Goal: Transaction & Acquisition: Purchase product/service

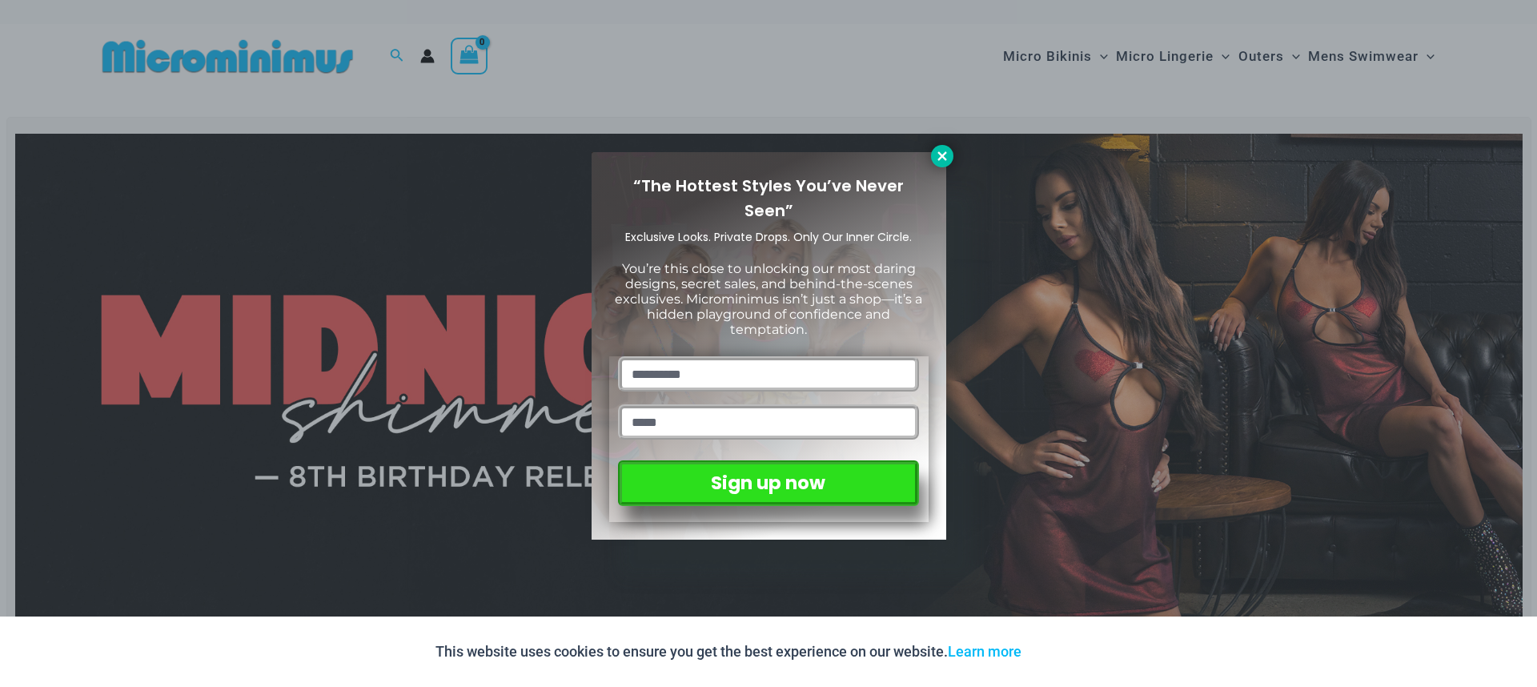
click at [943, 159] on icon at bounding box center [942, 156] width 14 height 14
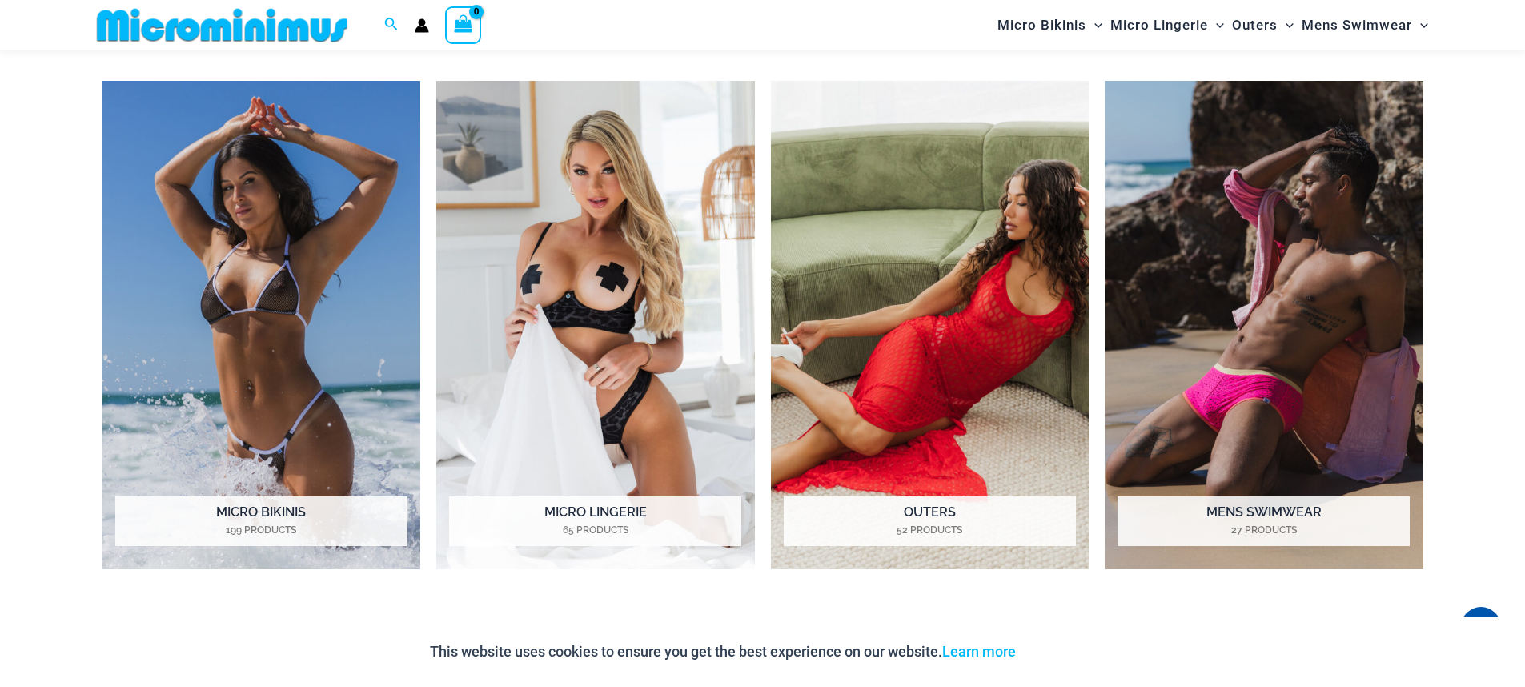
scroll to position [1411, 0]
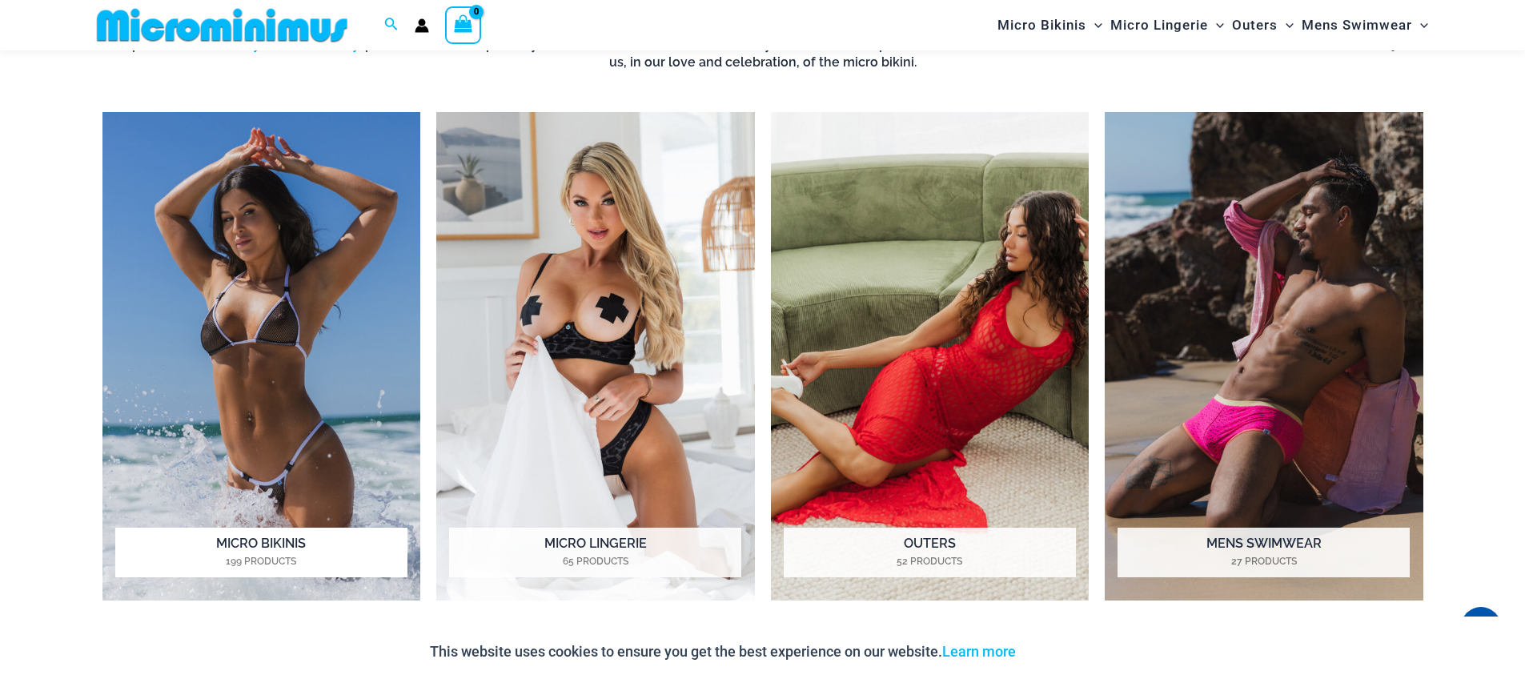
click at [317, 382] on img "Visit product category Micro Bikinis" at bounding box center [261, 356] width 319 height 489
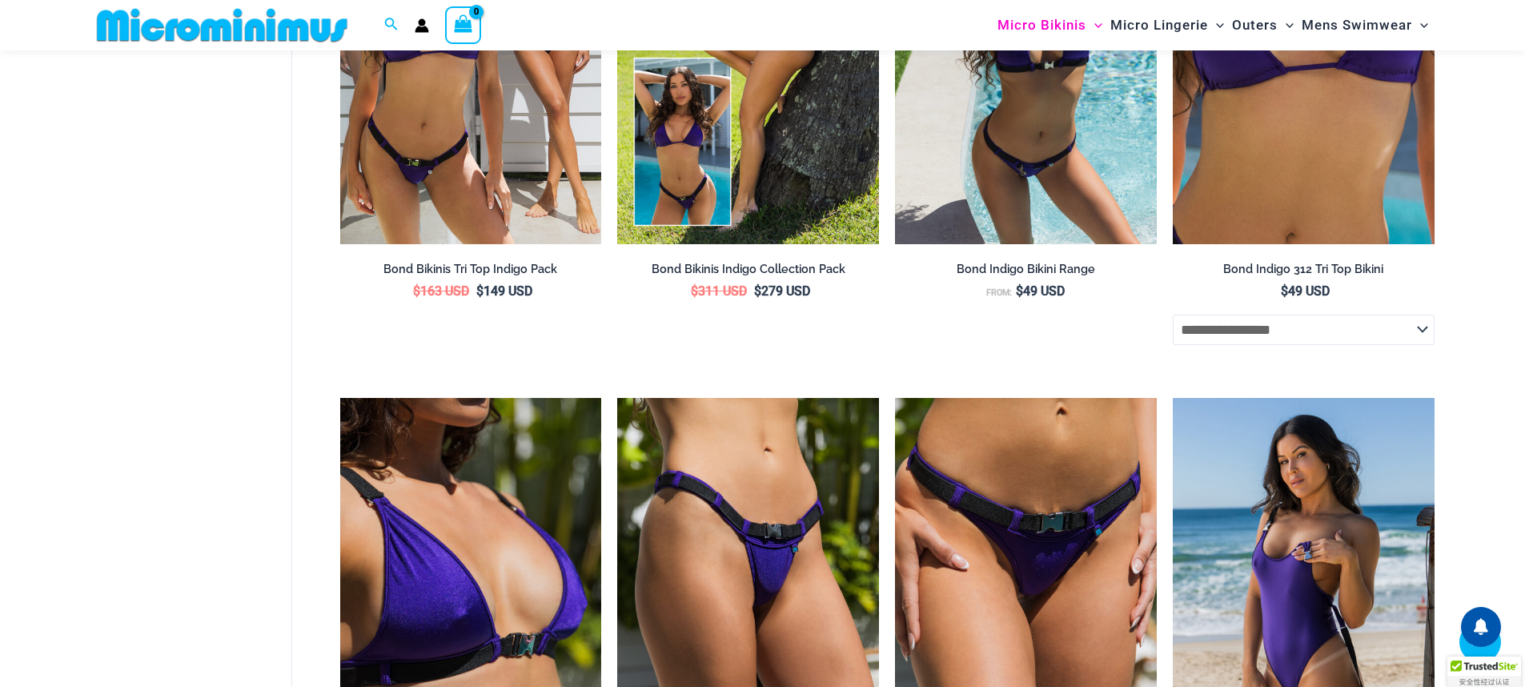
scroll to position [957, 0]
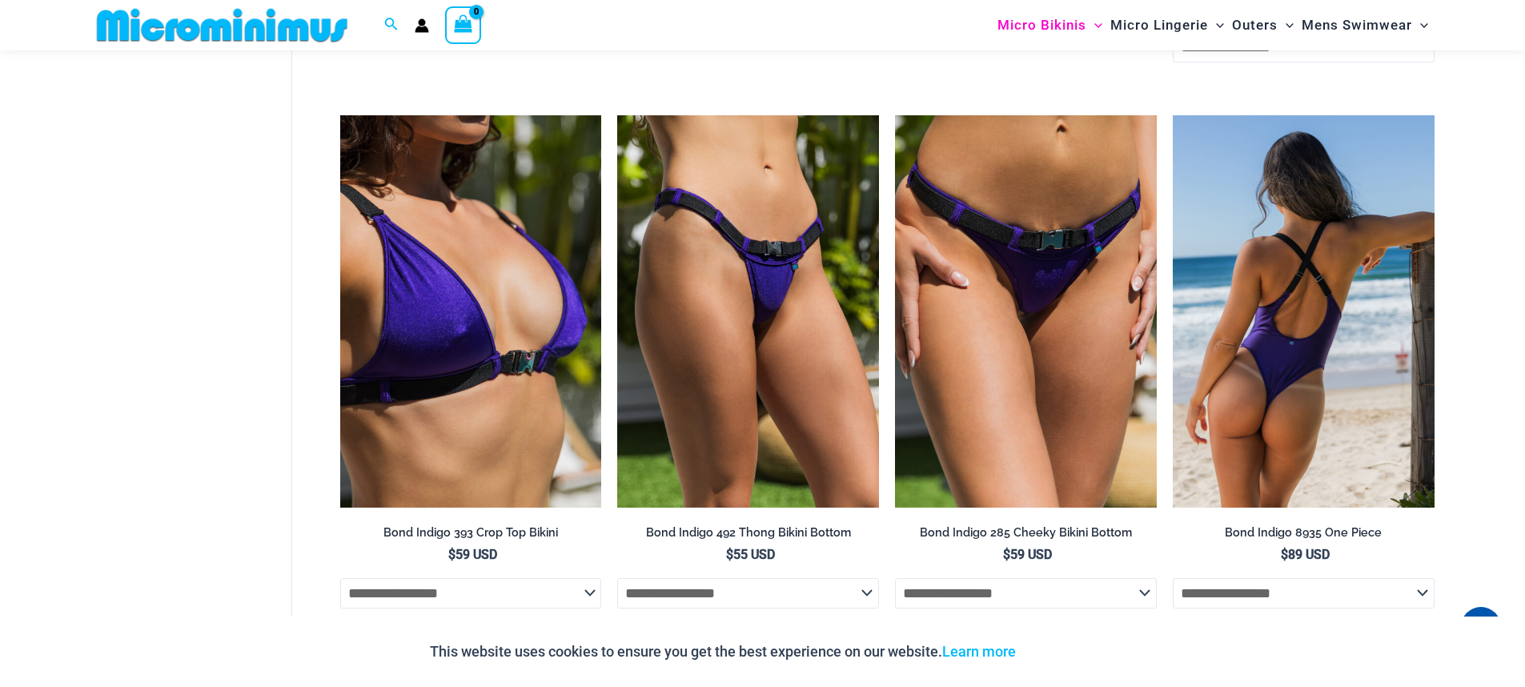
click at [1418, 594] on select "**********" at bounding box center [1304, 593] width 262 height 30
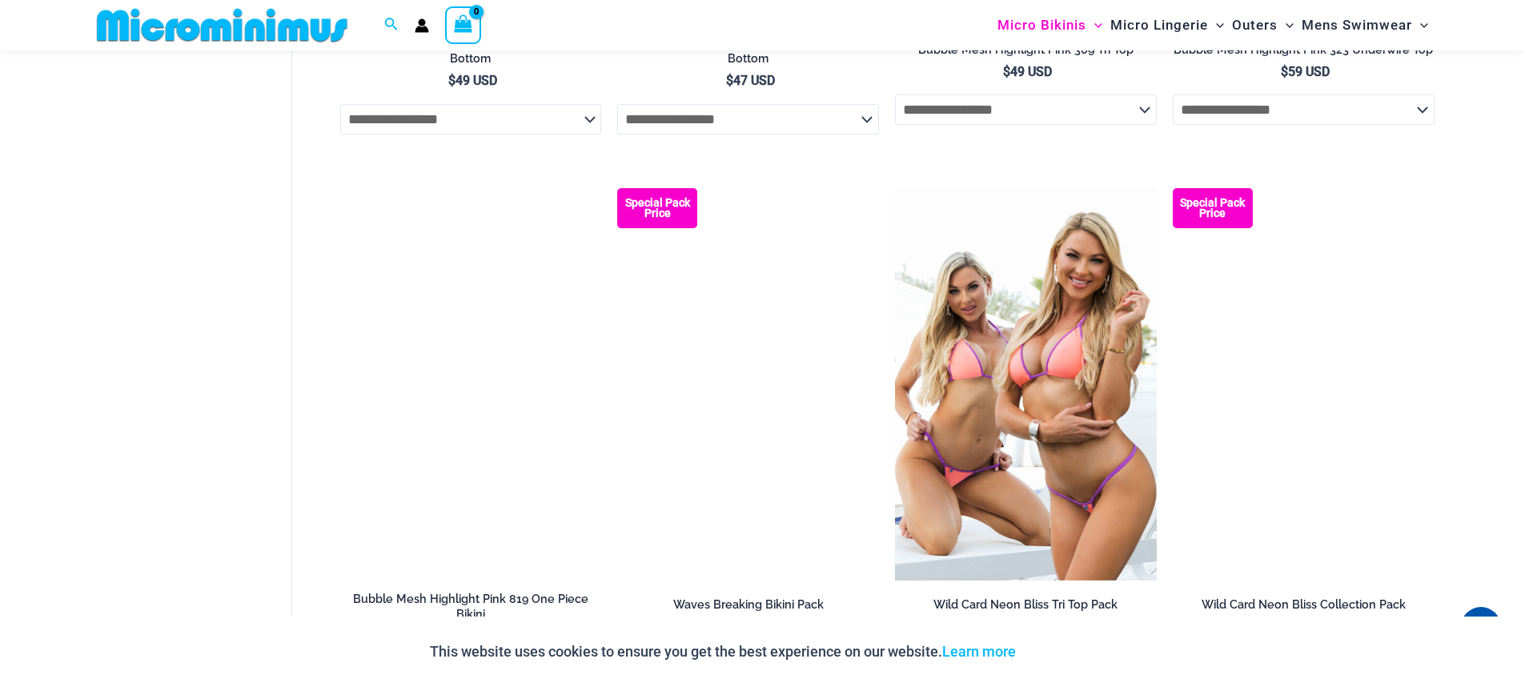
scroll to position [4593, 0]
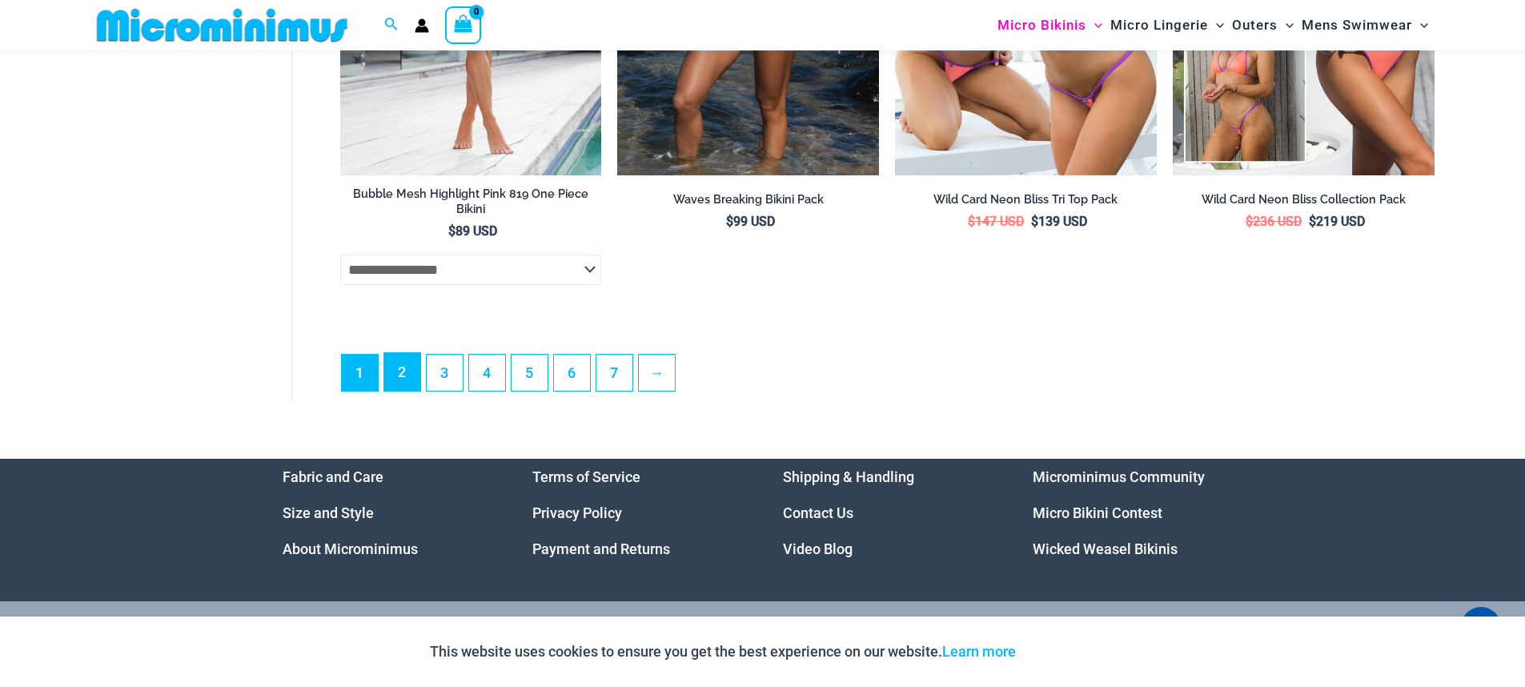
click at [404, 378] on link "2" at bounding box center [402, 372] width 36 height 38
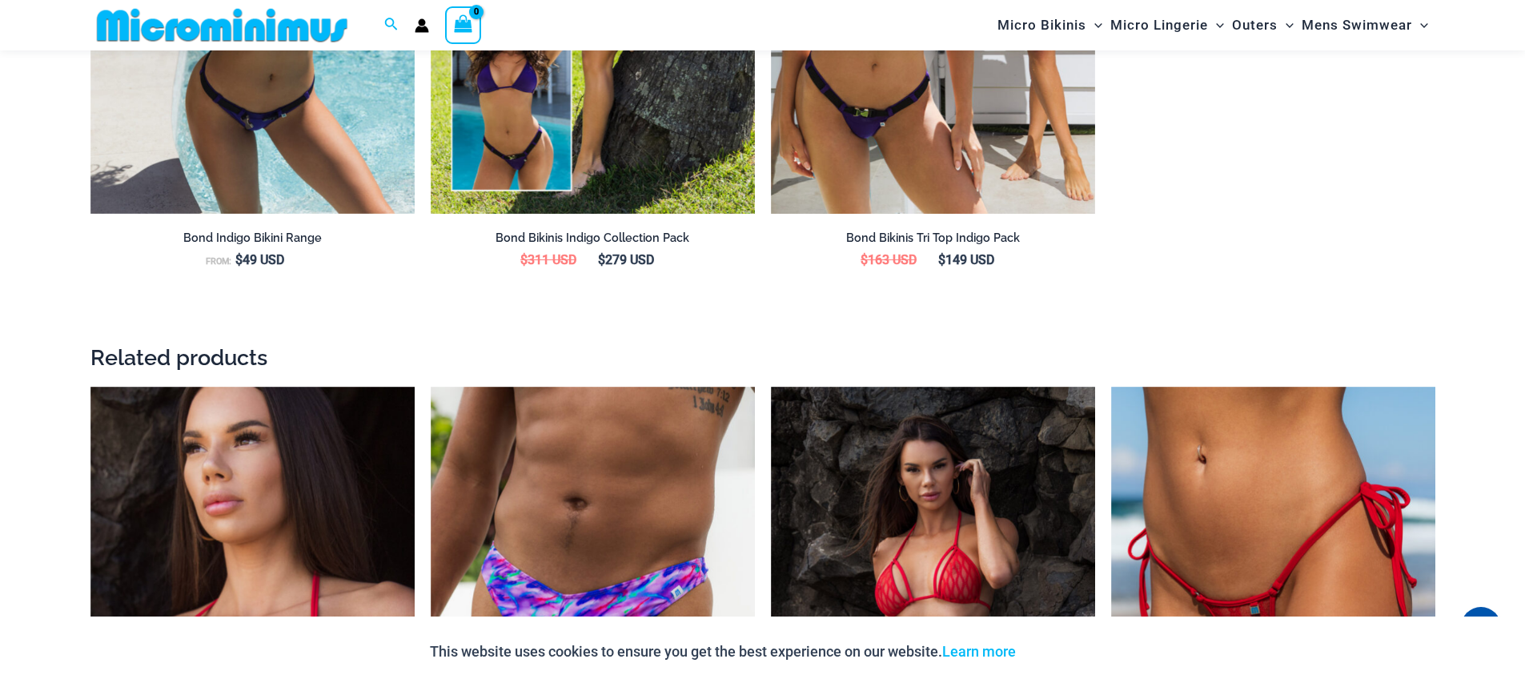
scroll to position [2355, 0]
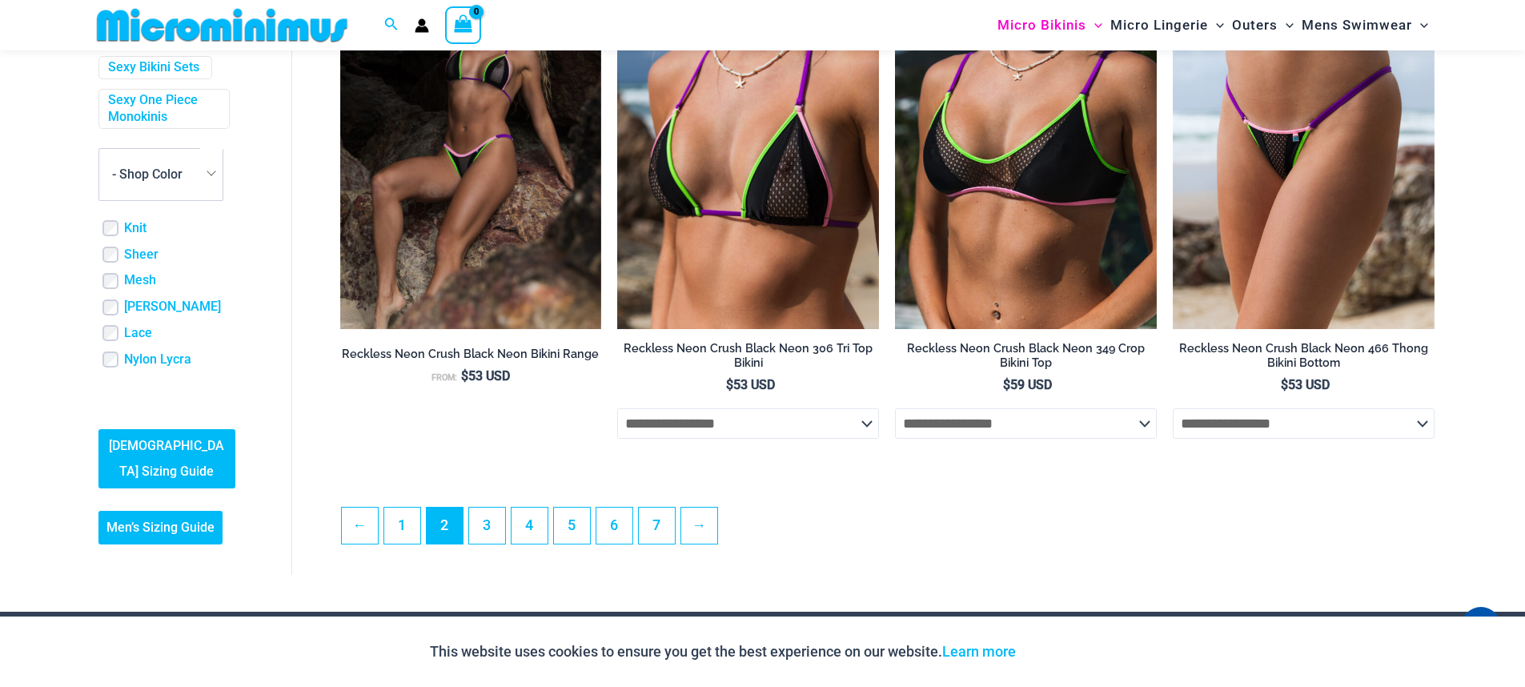
scroll to position [4384, 0]
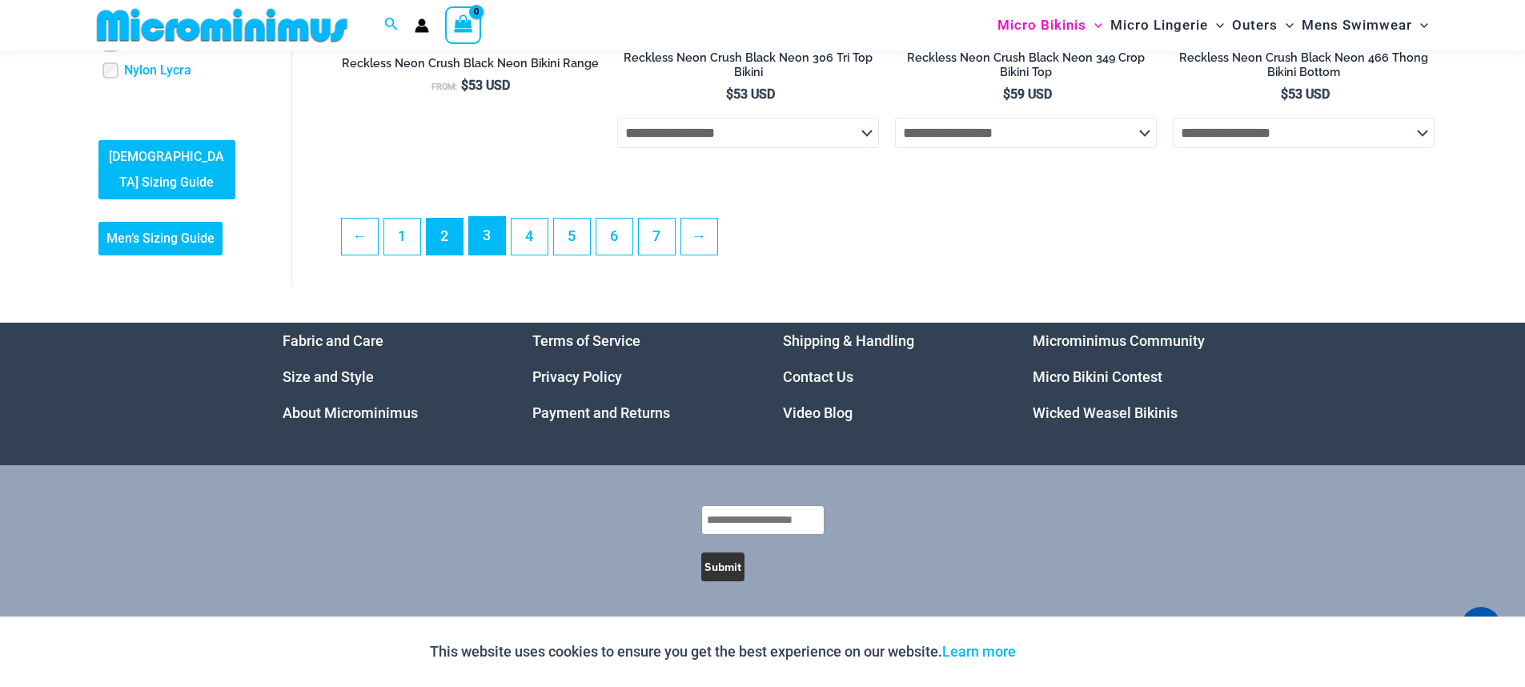
click at [496, 246] on link "3" at bounding box center [487, 236] width 36 height 38
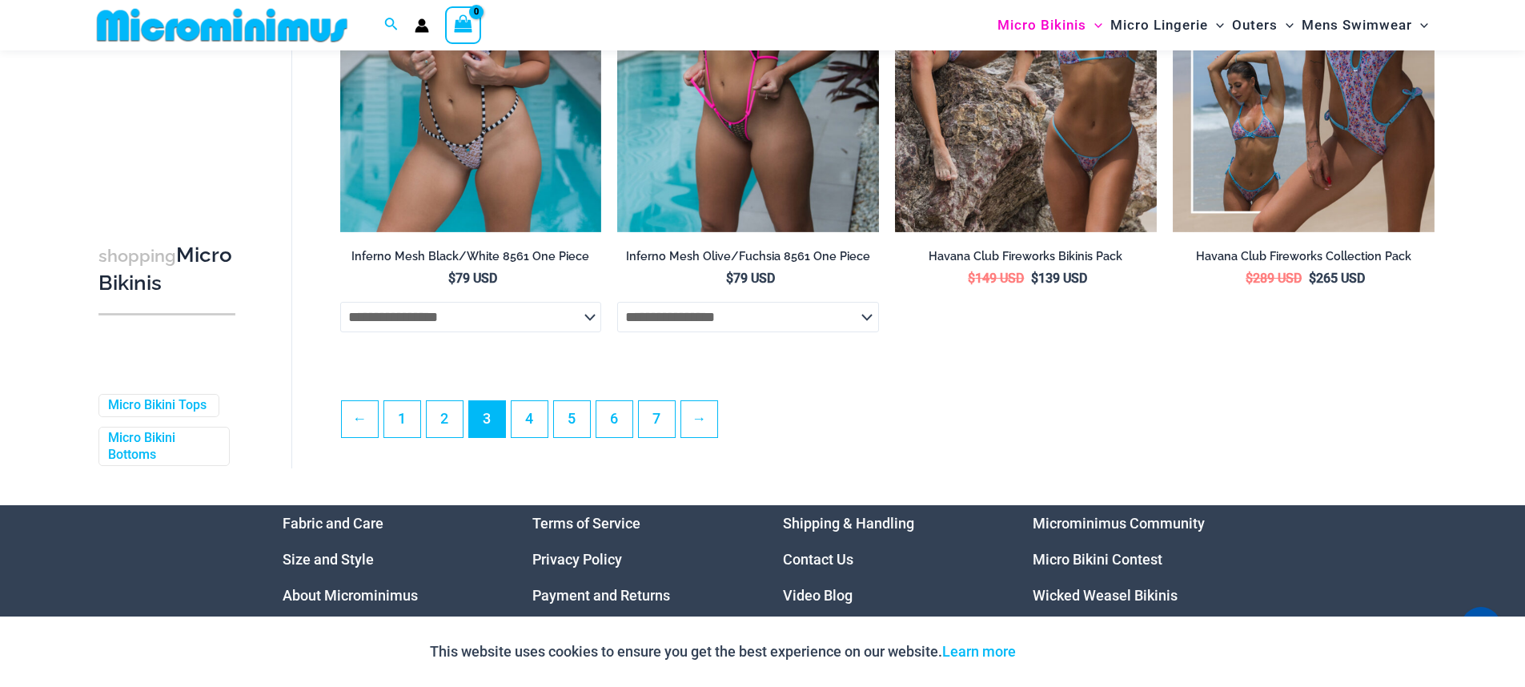
scroll to position [4281, 0]
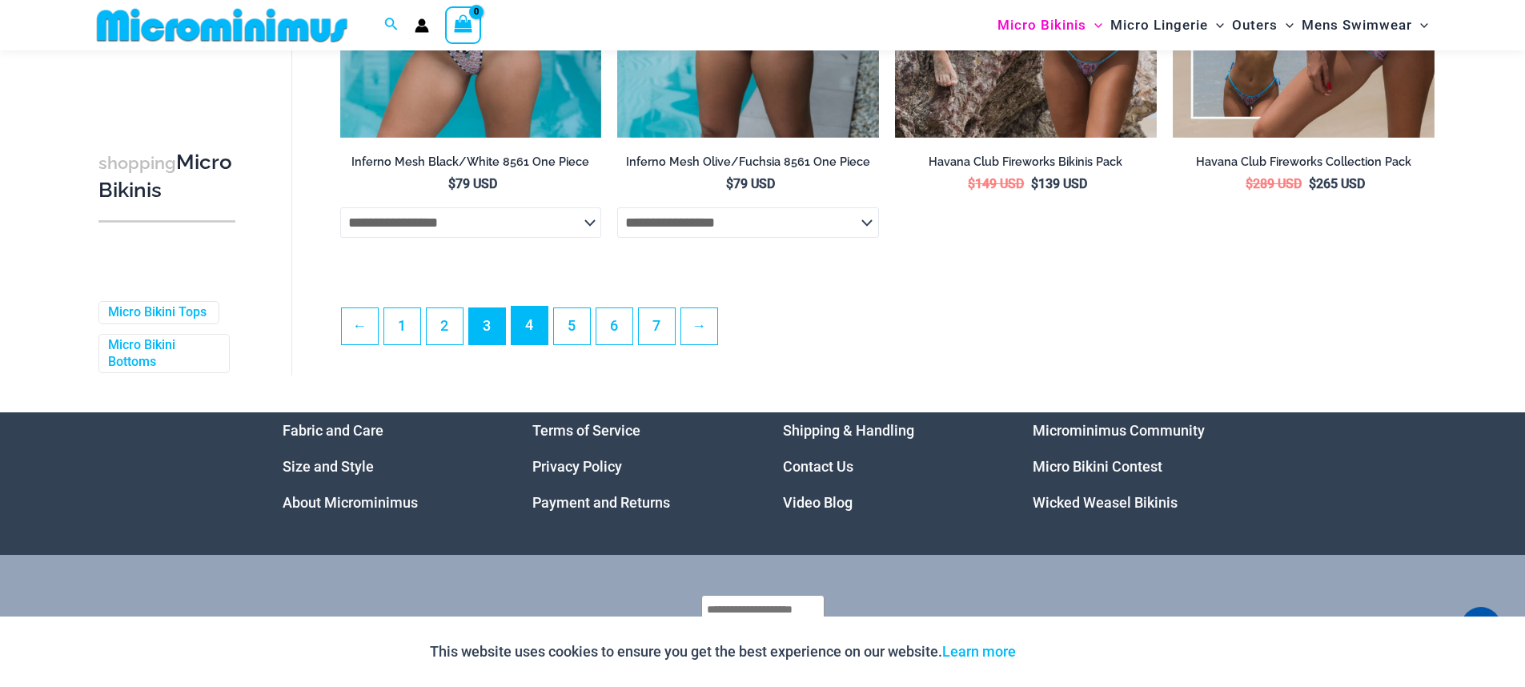
click at [541, 340] on link "4" at bounding box center [530, 326] width 36 height 38
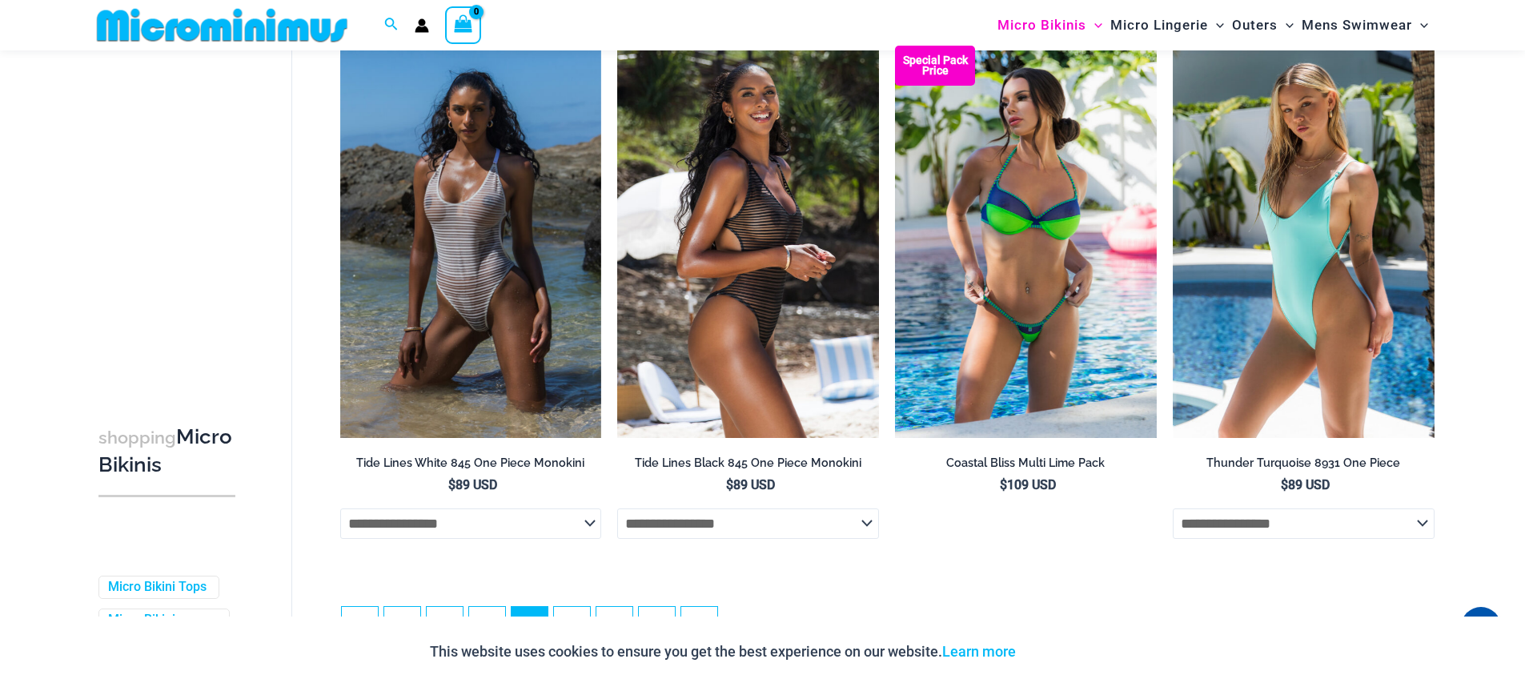
scroll to position [3992, 0]
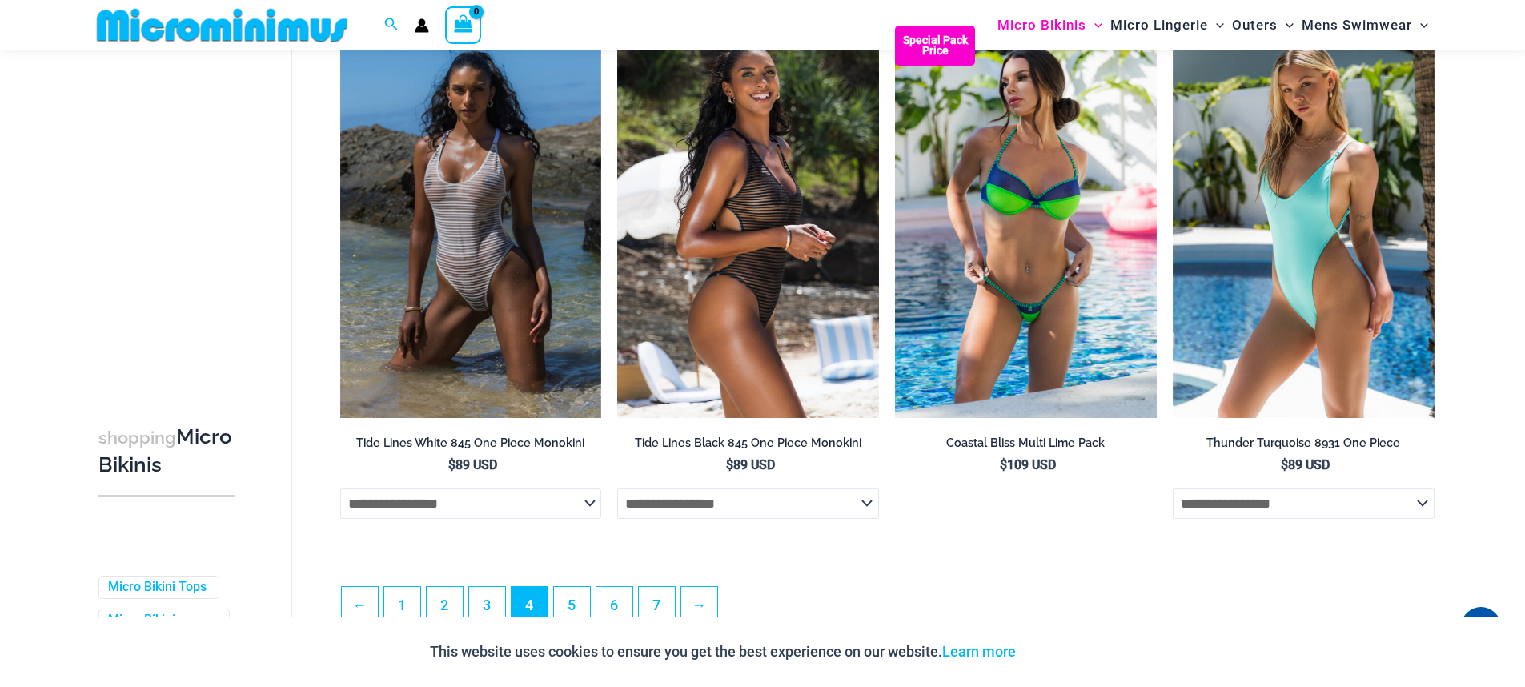
click at [842, 496] on select "**********" at bounding box center [748, 503] width 262 height 30
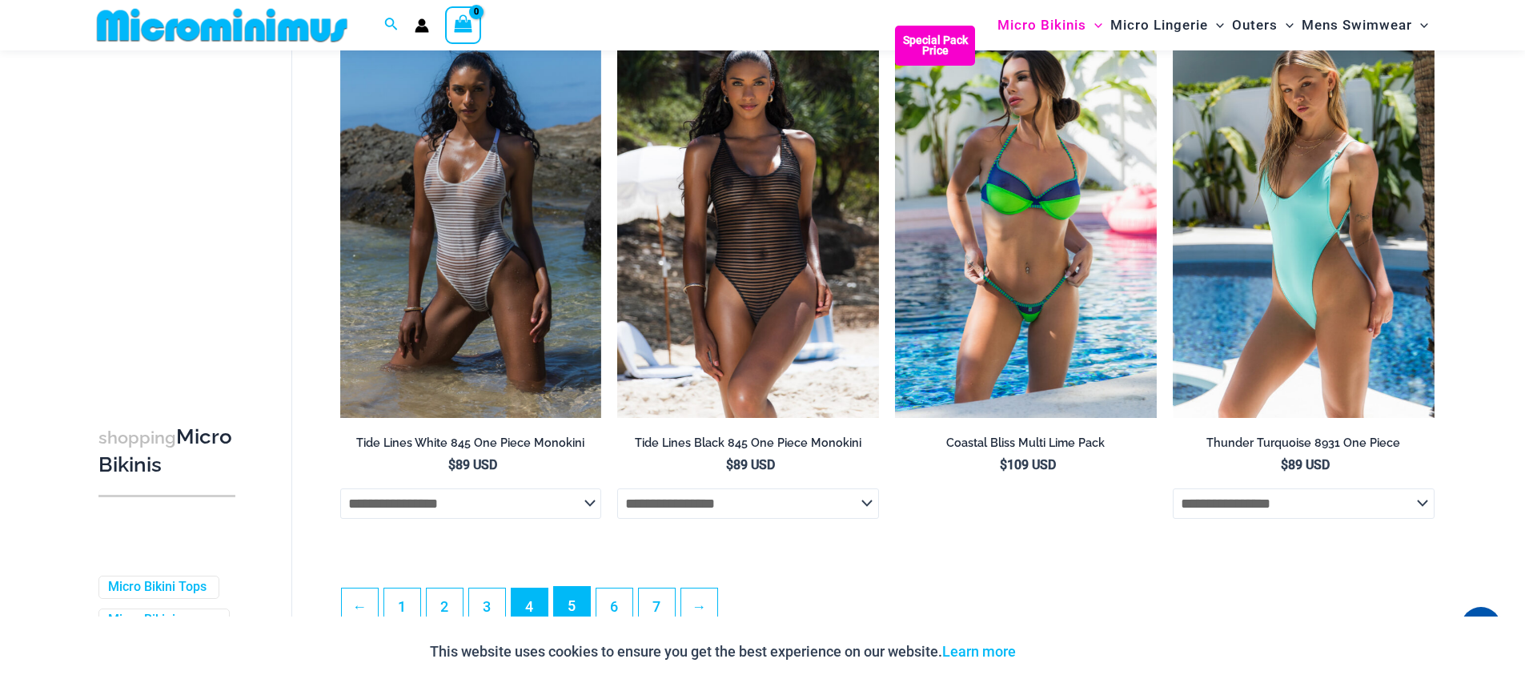
click at [564, 608] on link "5" at bounding box center [572, 606] width 36 height 38
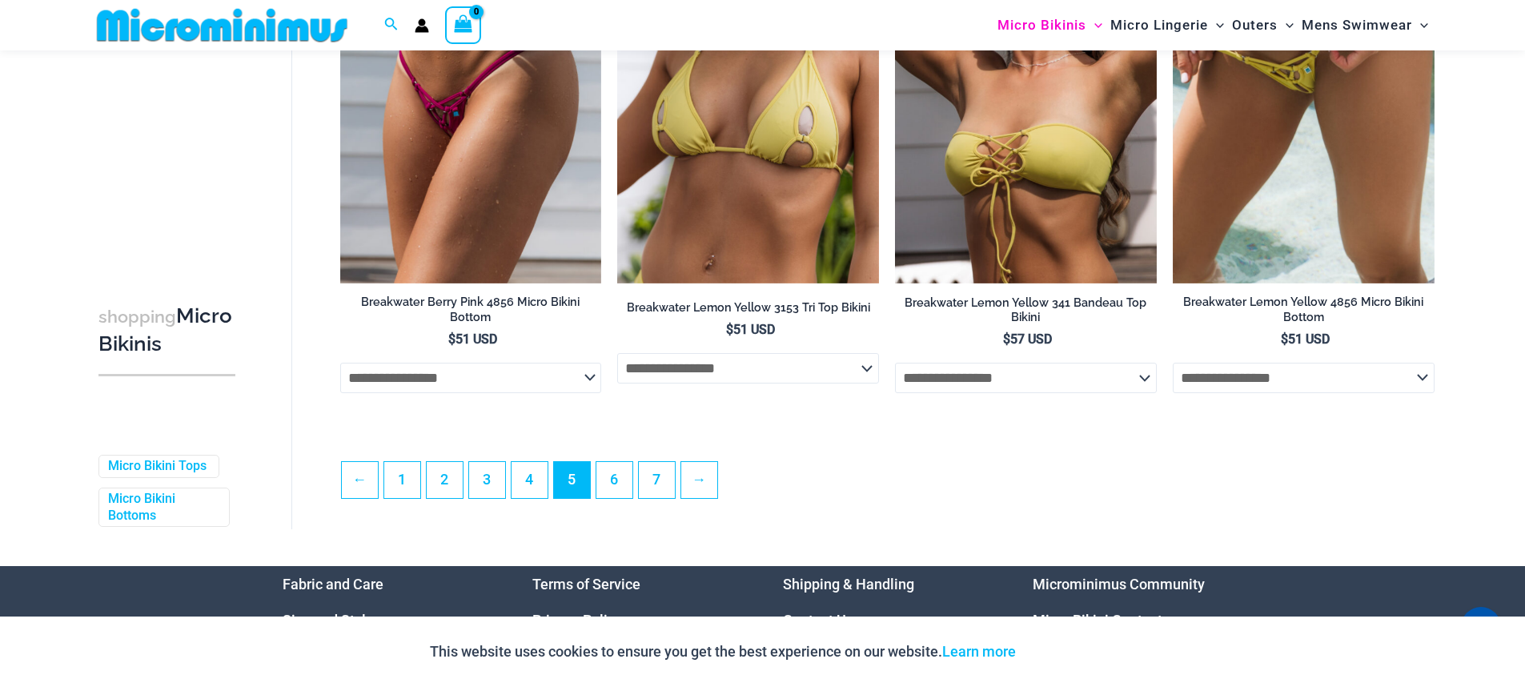
scroll to position [4344, 0]
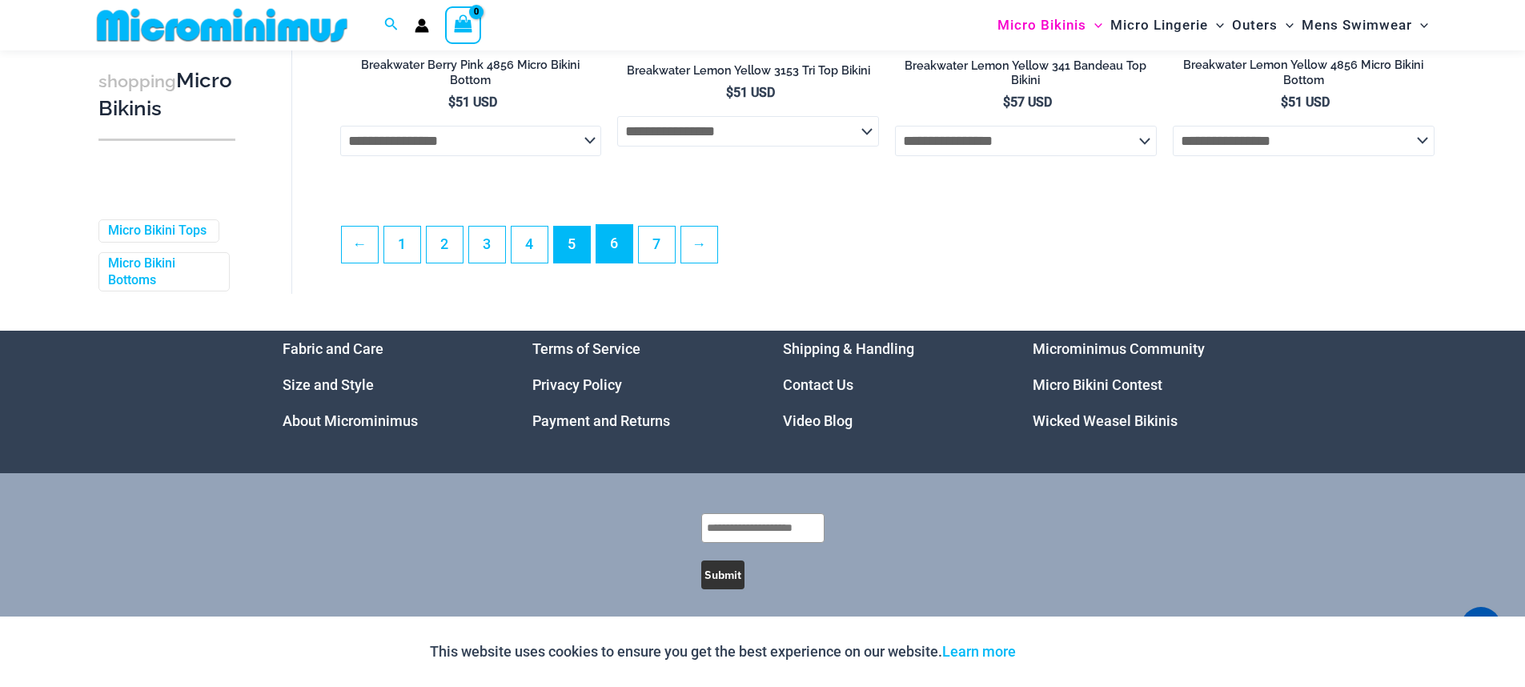
click at [624, 238] on link "6" at bounding box center [614, 244] width 36 height 38
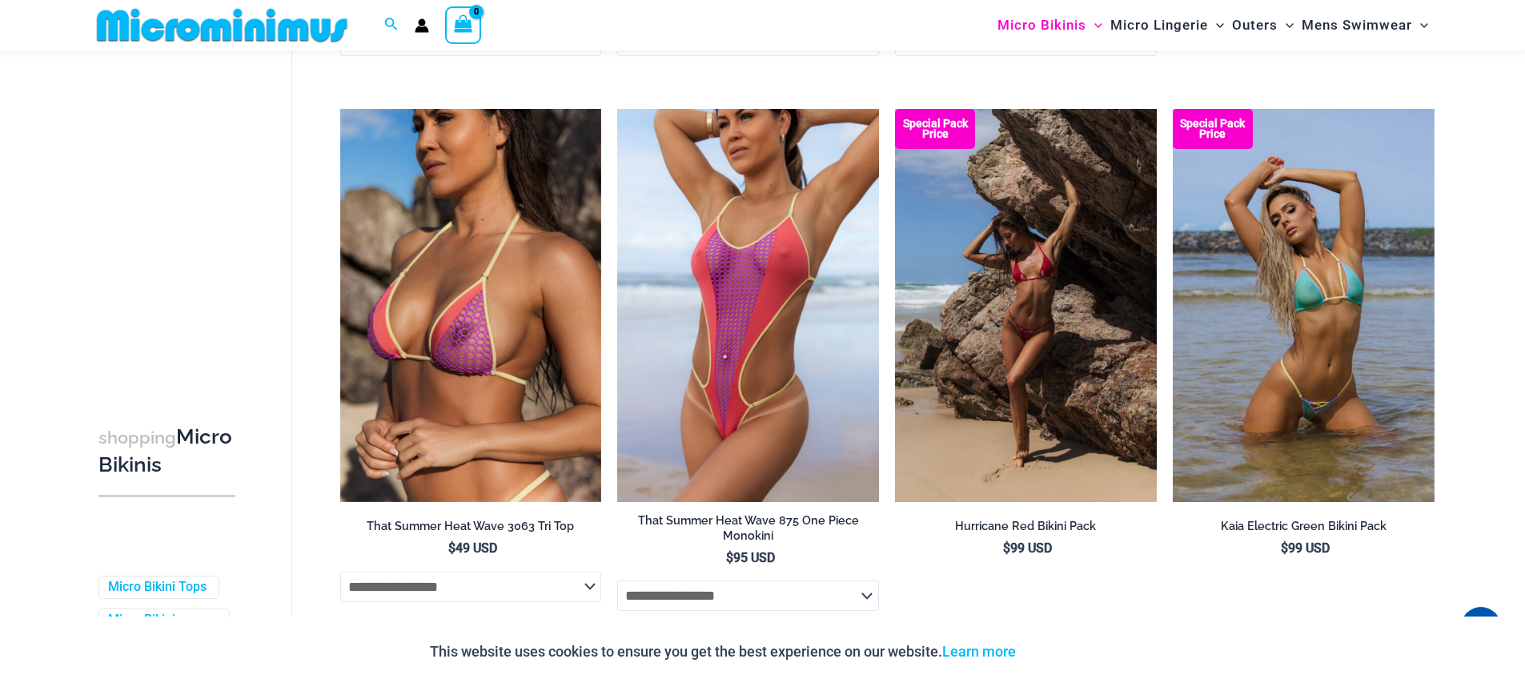
scroll to position [4403, 0]
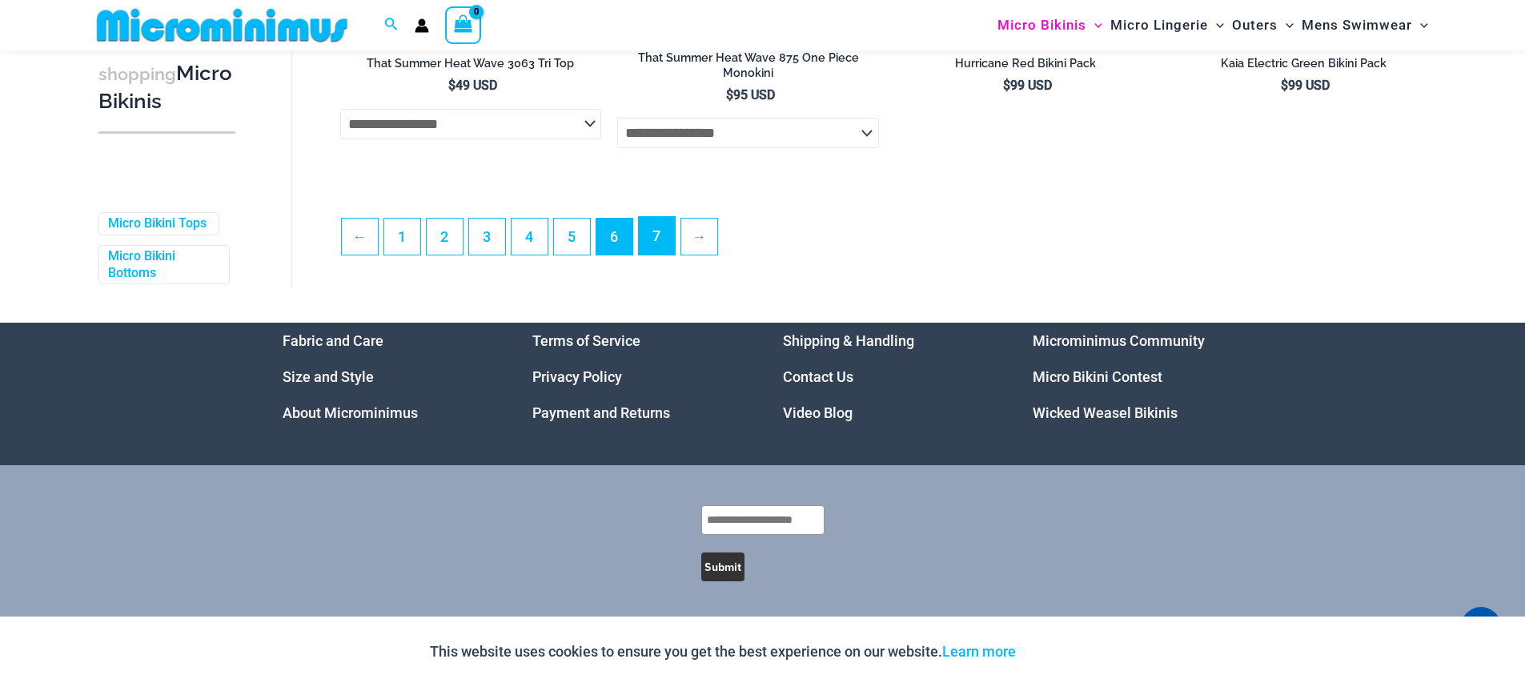
click at [663, 244] on link "7" at bounding box center [657, 236] width 36 height 38
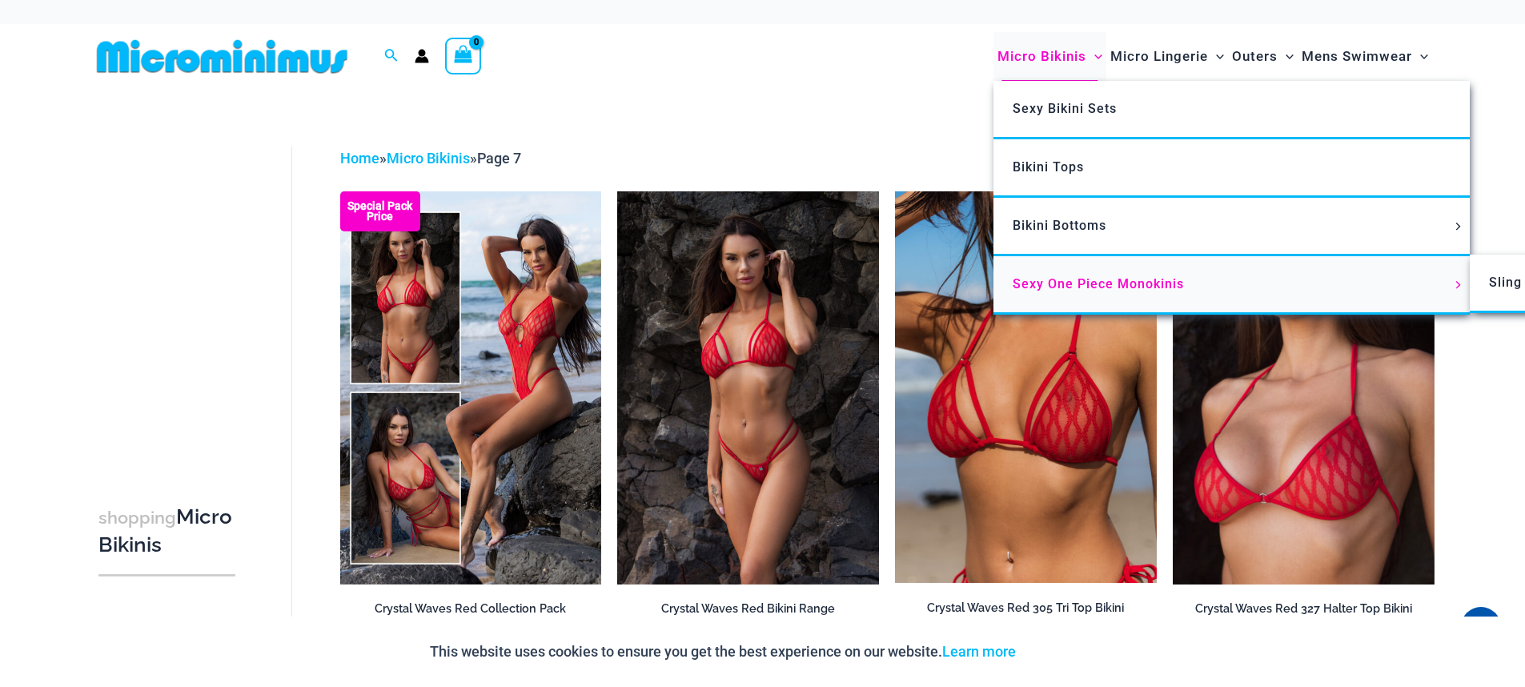
click at [1101, 279] on span "Sexy One Piece Monokinis" at bounding box center [1098, 283] width 171 height 15
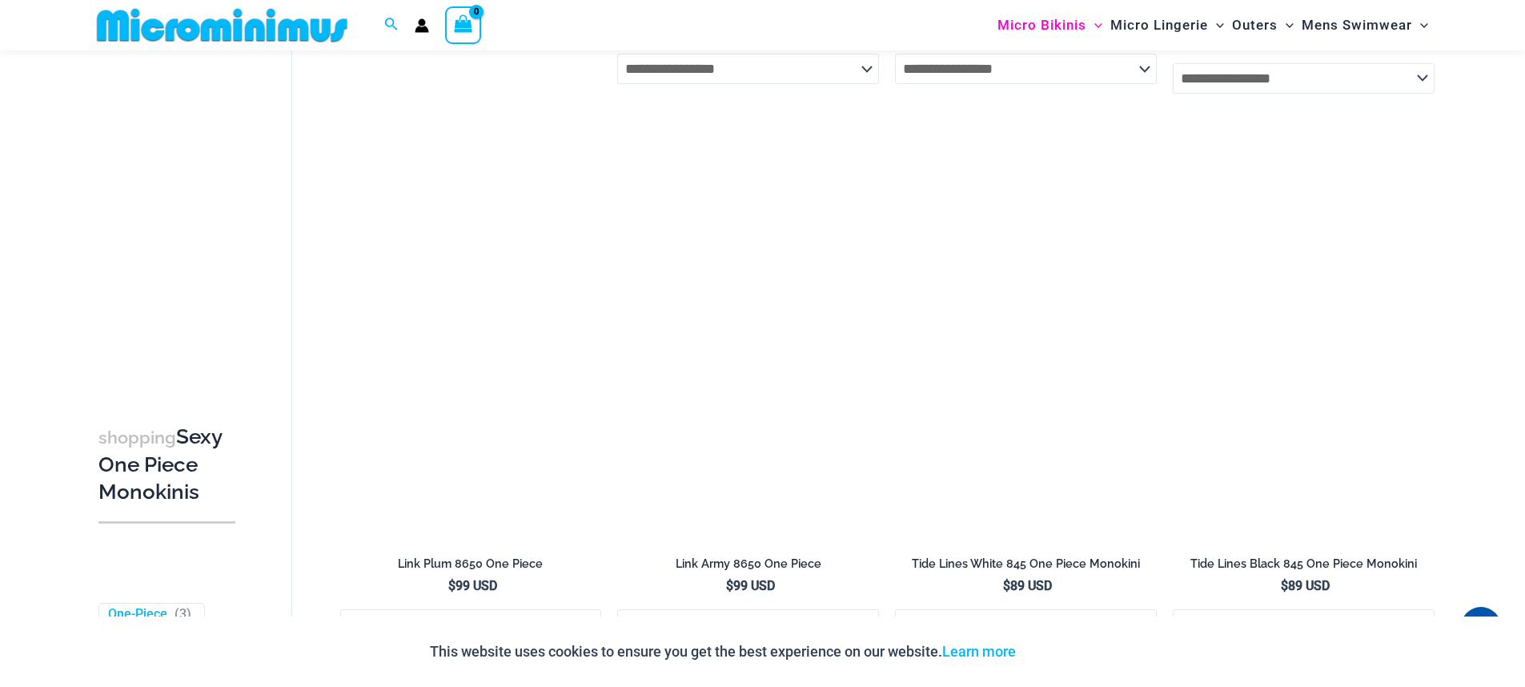
scroll to position [1762, 0]
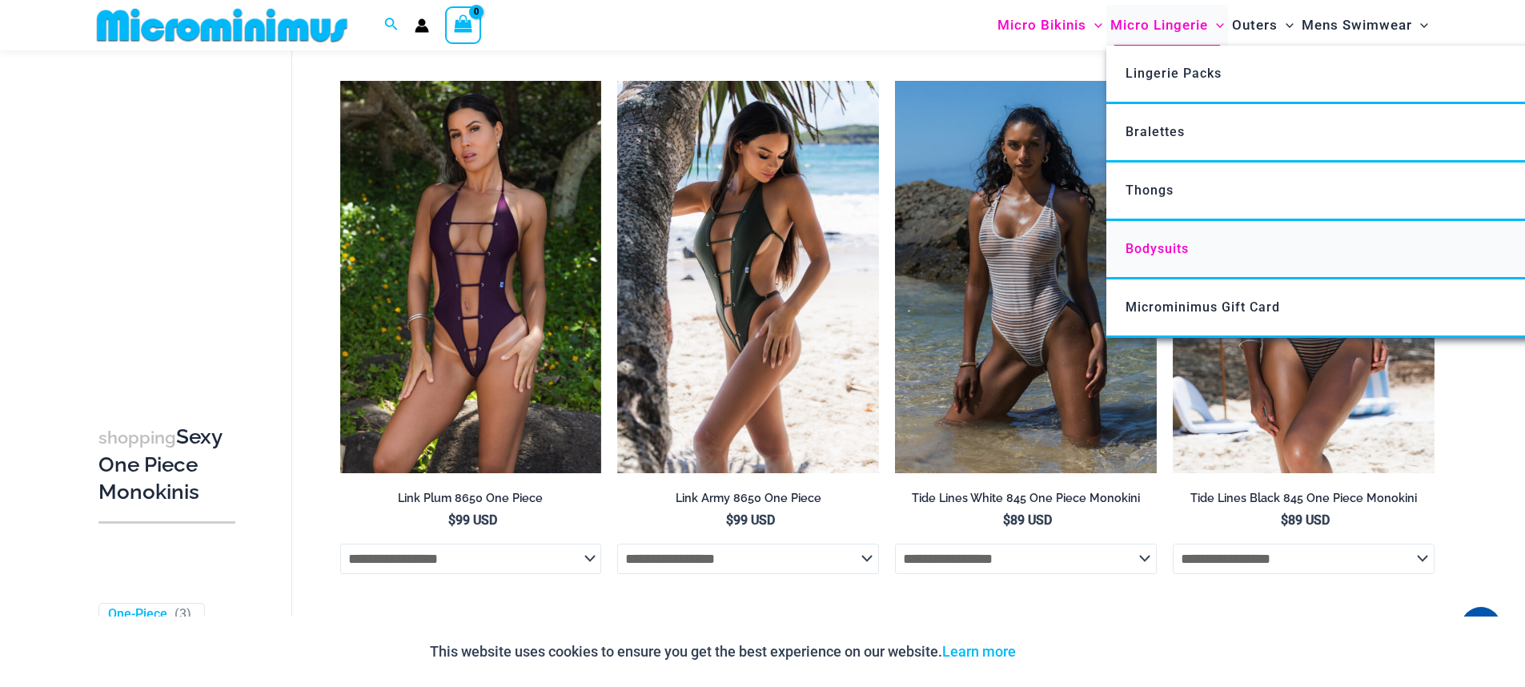
click at [1151, 247] on span "Bodysuits" at bounding box center [1157, 248] width 63 height 15
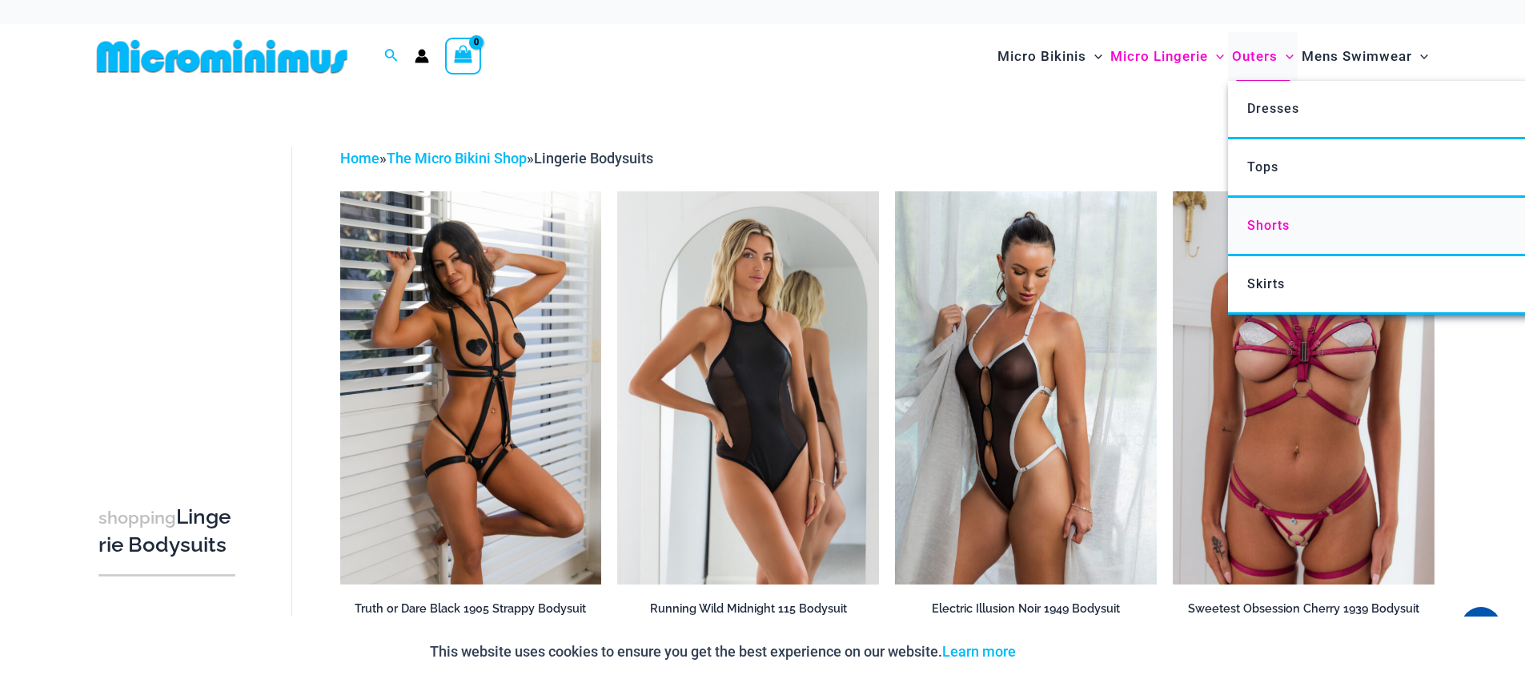
click at [1321, 222] on link "Shorts" at bounding box center [1466, 227] width 476 height 58
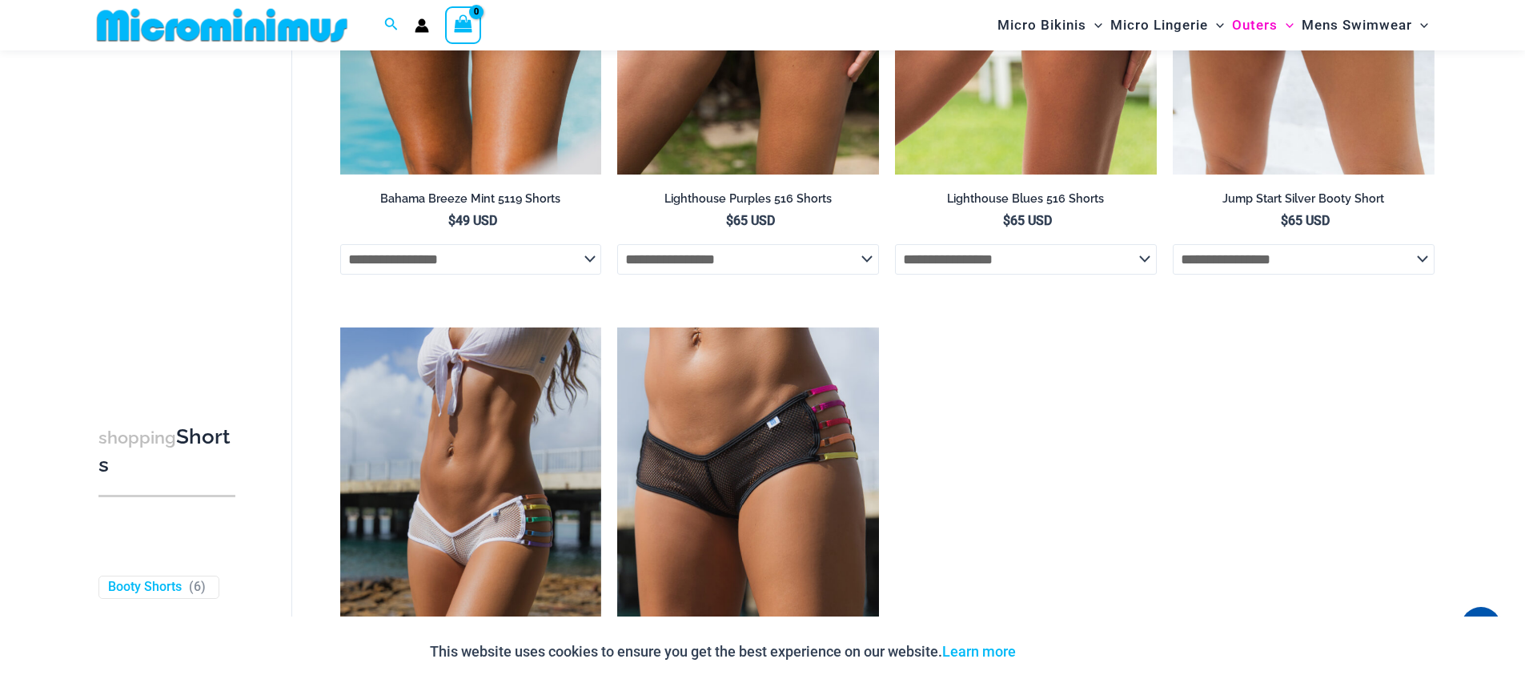
scroll to position [544, 0]
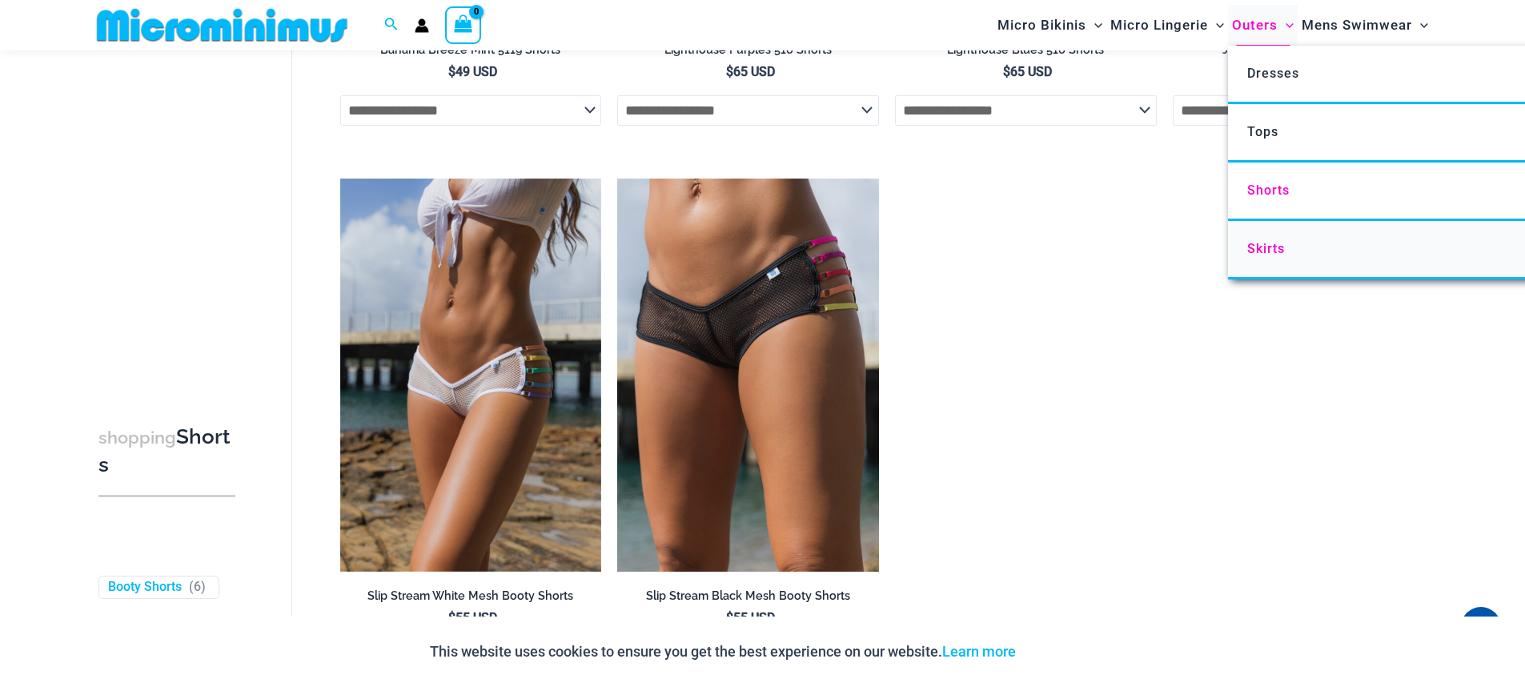
click at [1270, 254] on span "Skirts" at bounding box center [1266, 248] width 38 height 15
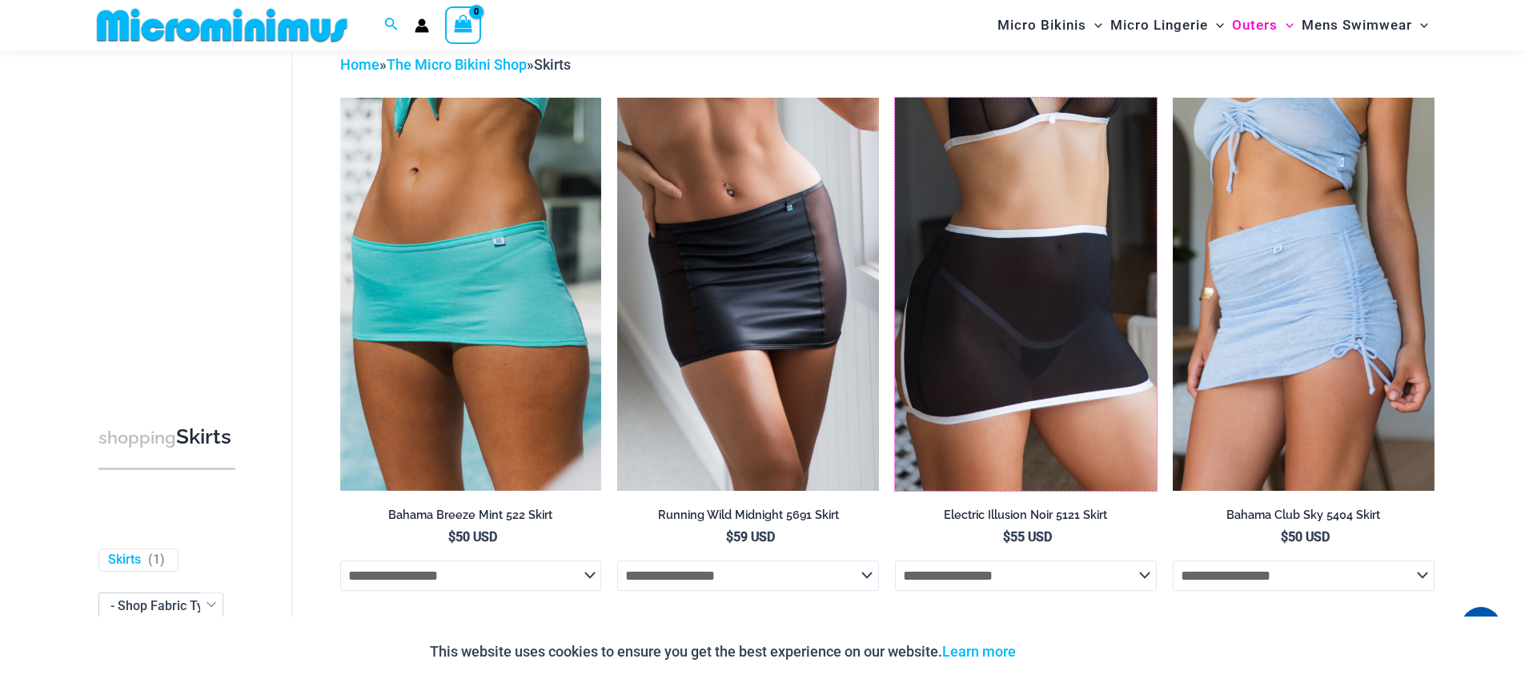
scroll to position [411, 0]
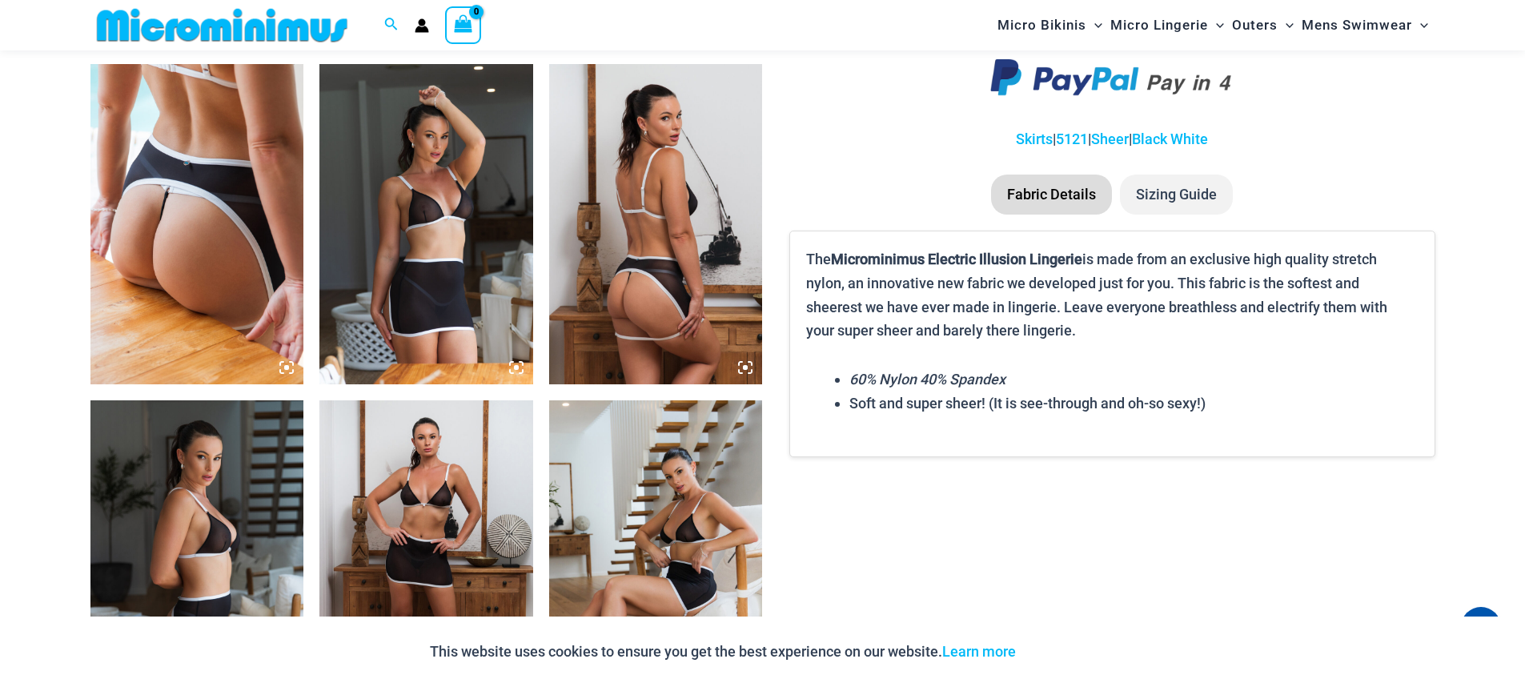
scroll to position [1271, 0]
